Goal: Task Accomplishment & Management: Manage account settings

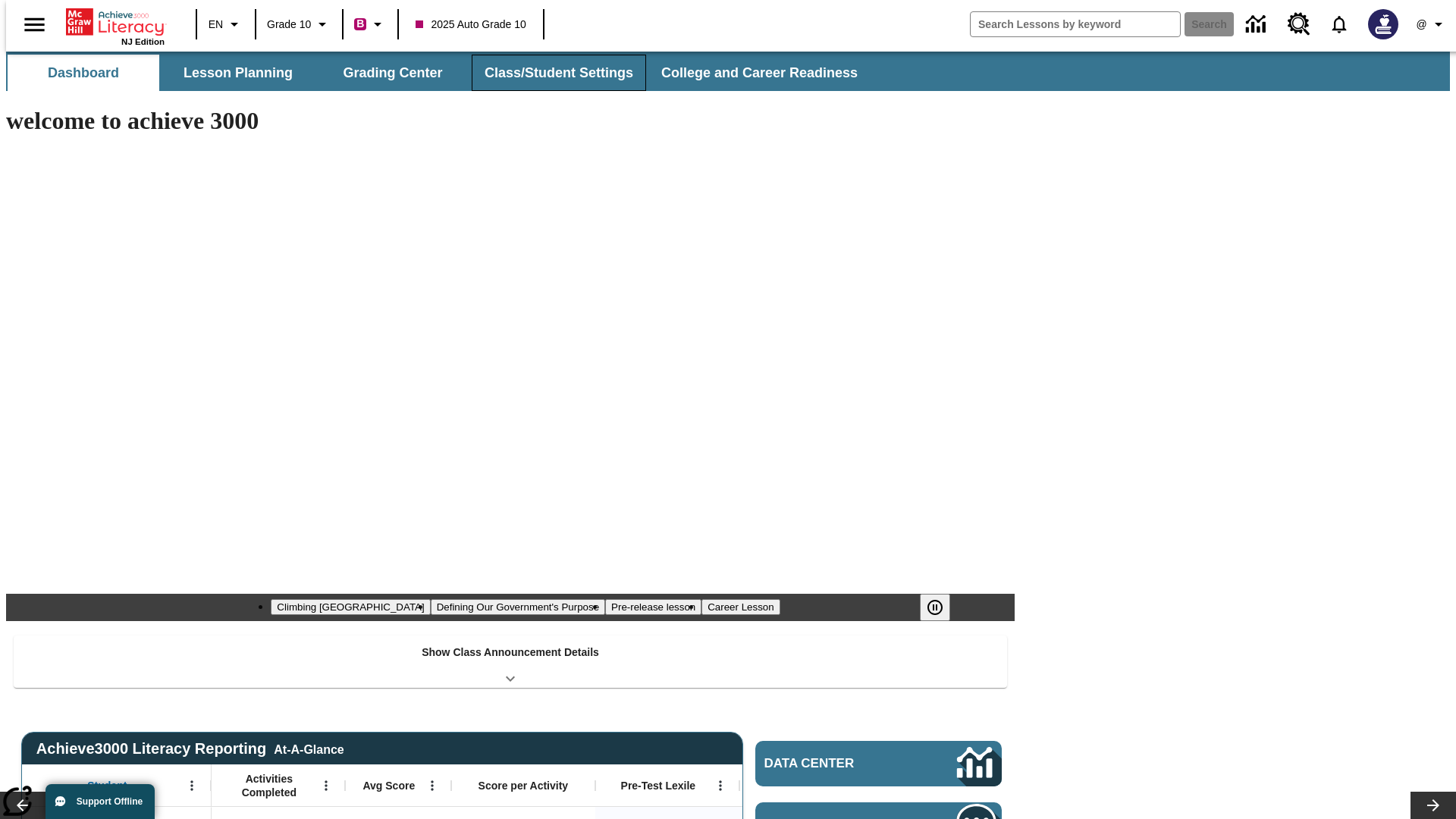
click at [551, 73] on button "Class/Student Settings" at bounding box center [559, 73] width 175 height 36
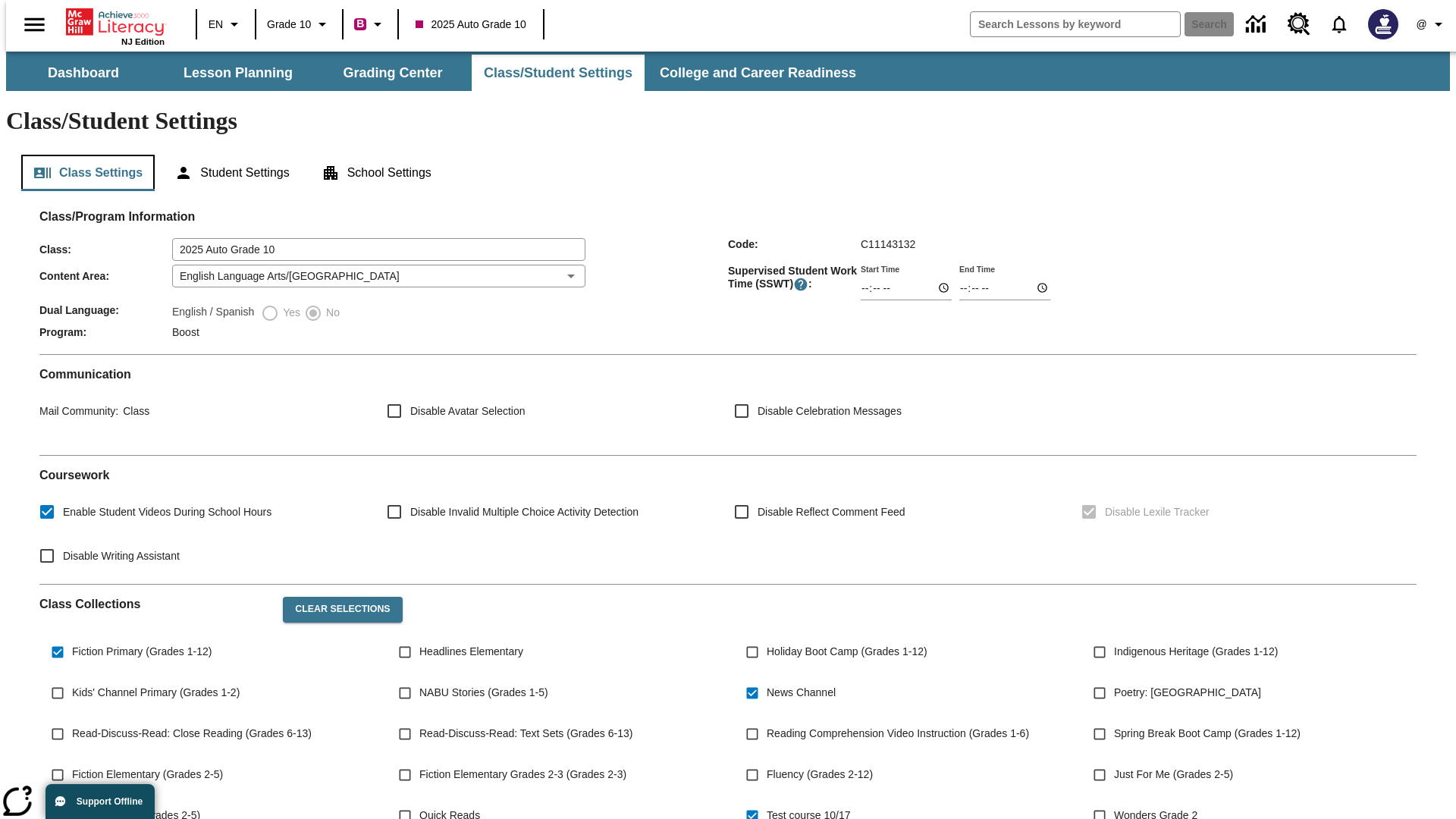
click at [82, 155] on button "Class Settings" at bounding box center [87, 172] width 134 height 36
click at [335, 597] on button "Clear Selections" at bounding box center [343, 609] width 119 height 26
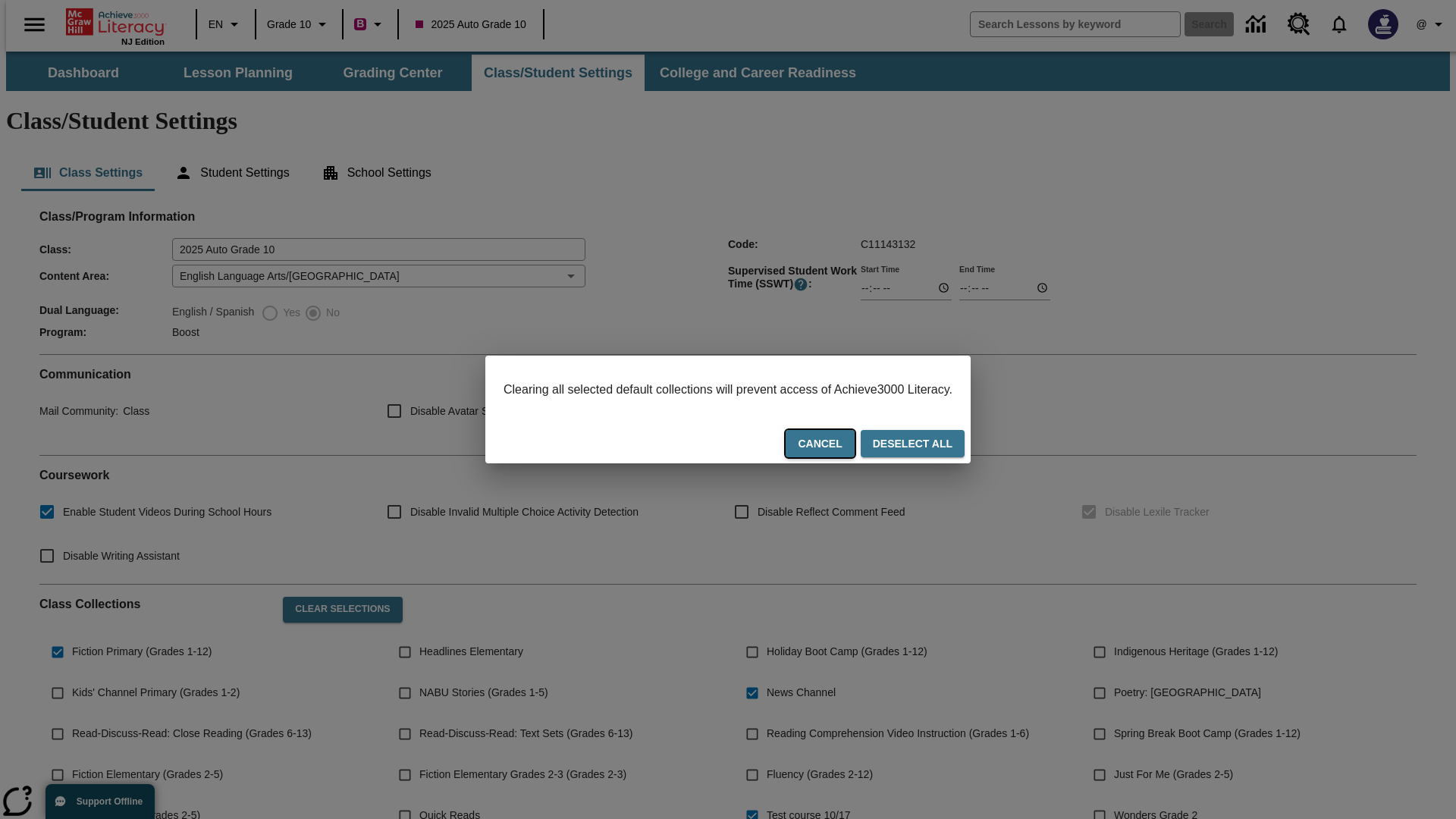
click at [839, 445] on button "Cancel" at bounding box center [820, 444] width 68 height 28
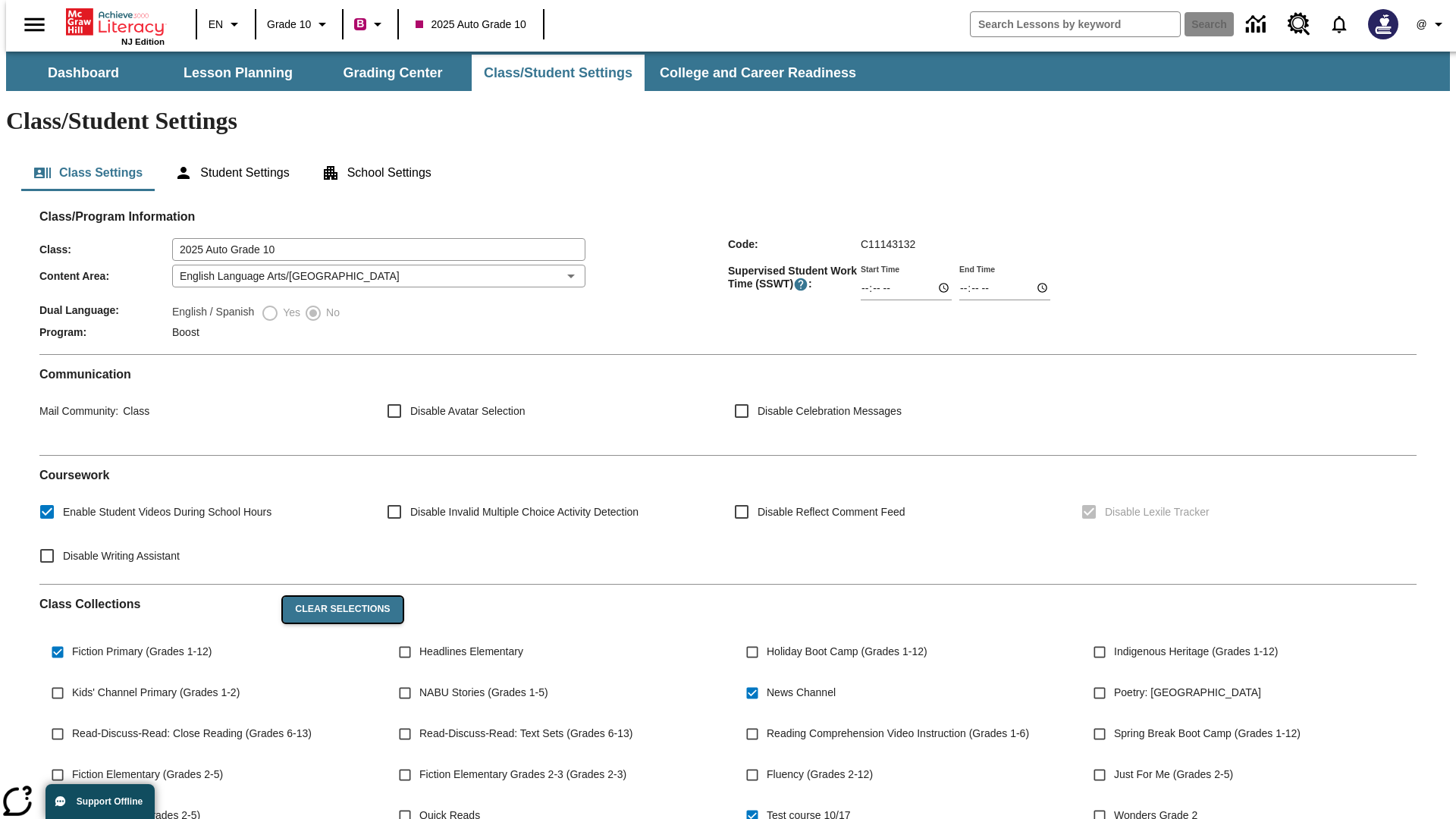
click at [335, 597] on button "Clear Selections" at bounding box center [343, 609] width 119 height 26
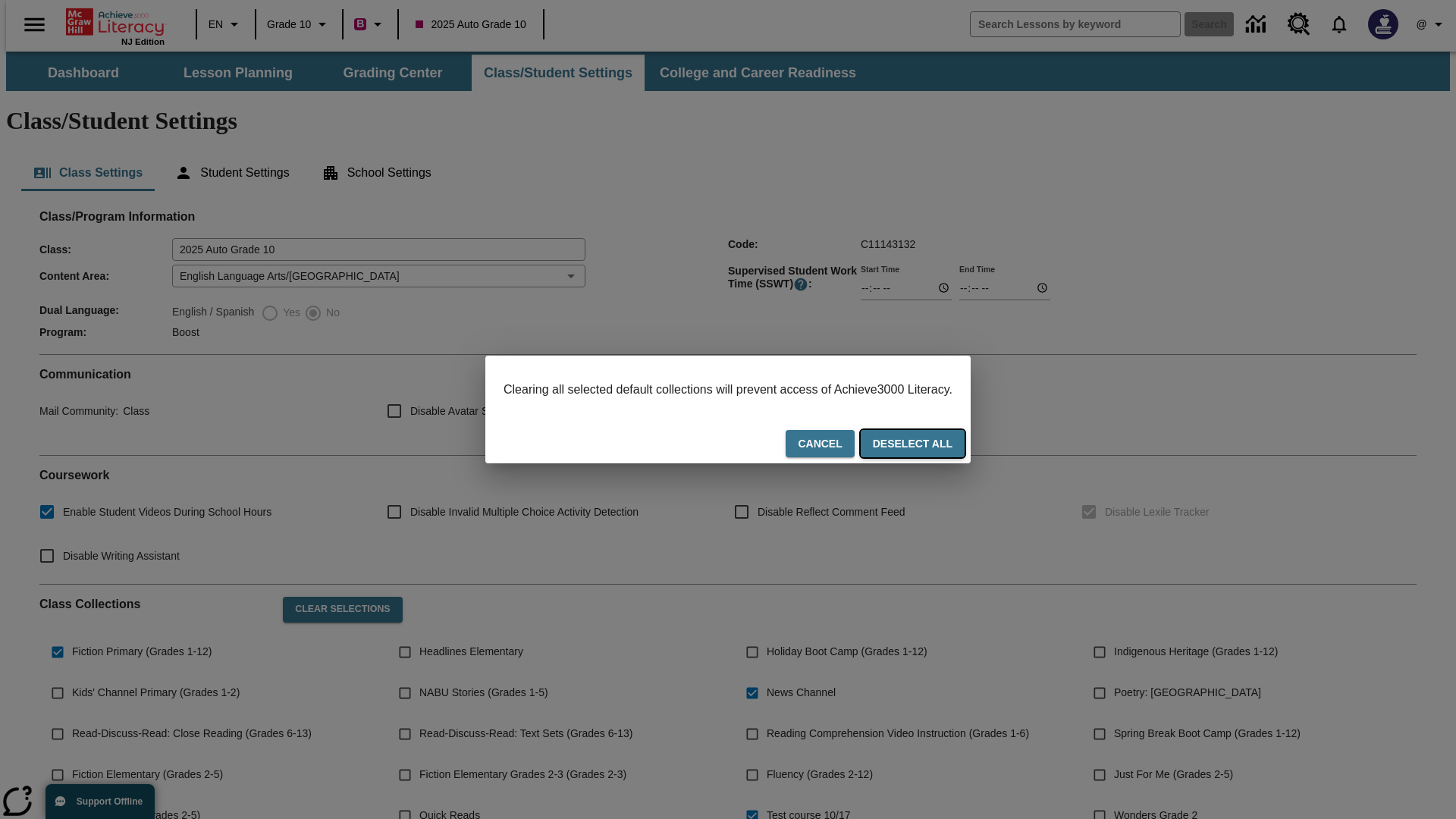
click at [926, 445] on button "Deselect All" at bounding box center [912, 444] width 104 height 28
checkbox input "false"
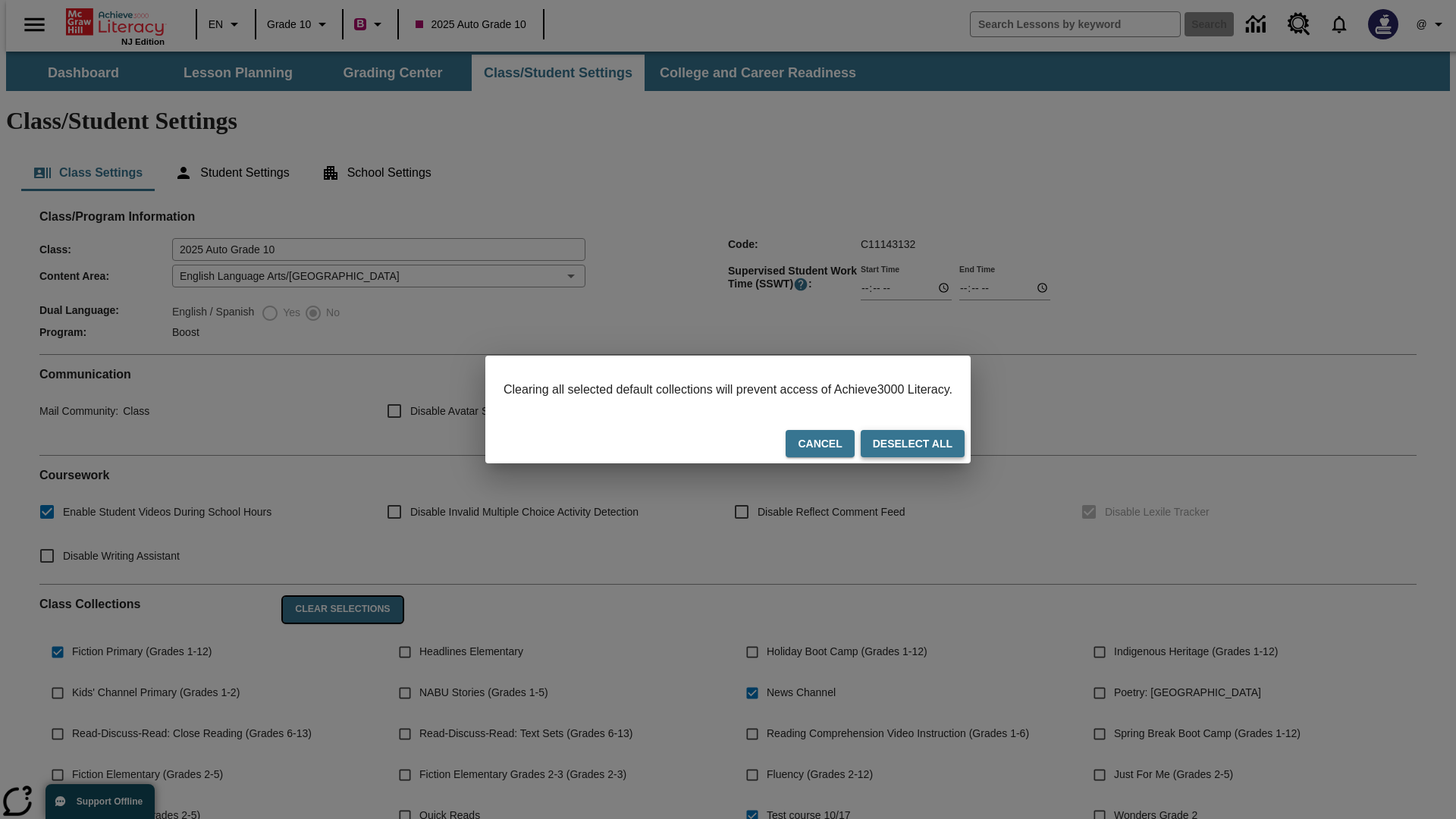
checkbox input "false"
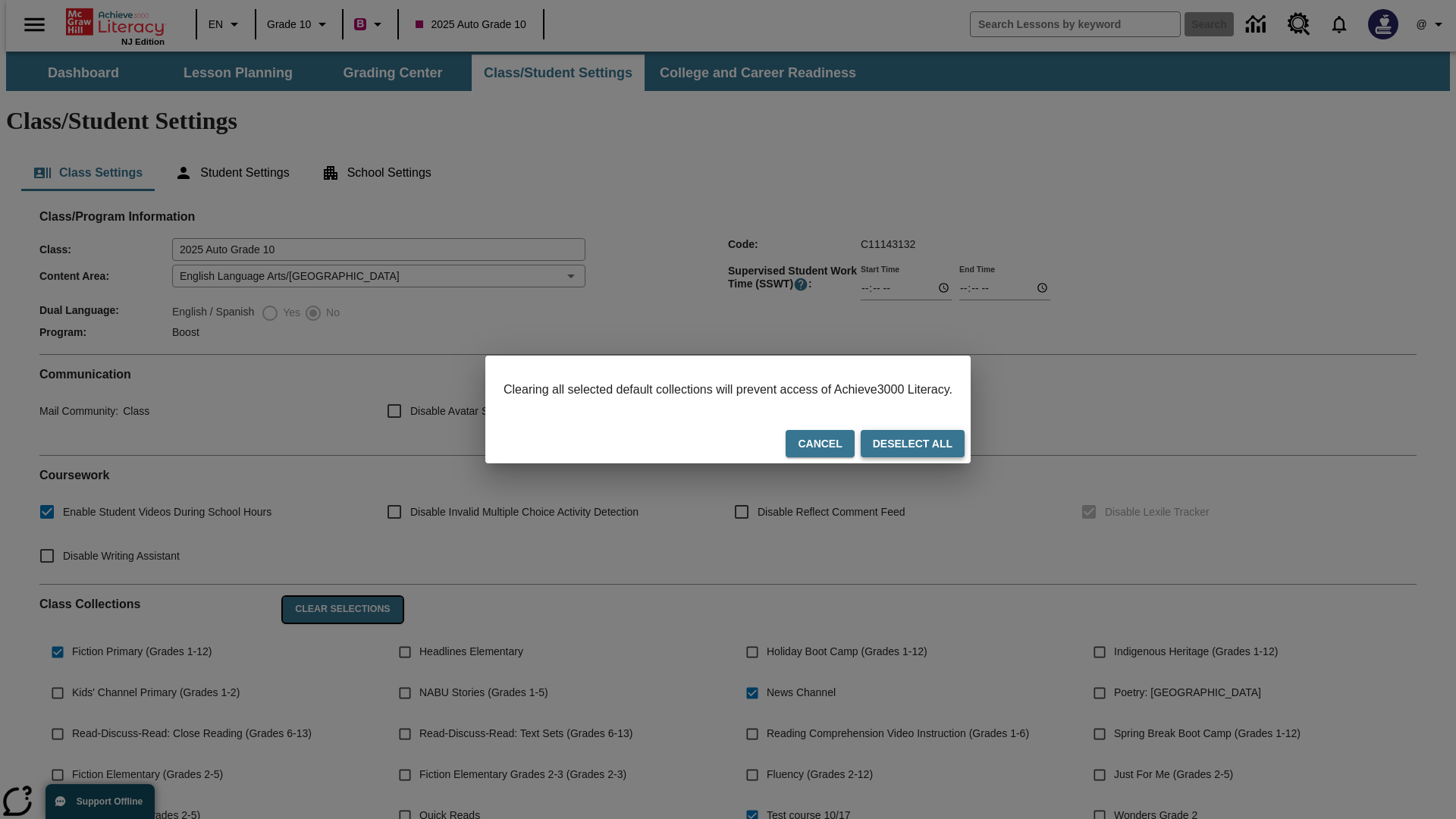
checkbox input "false"
